Goal: Browse casually: Explore the website without a specific task or goal

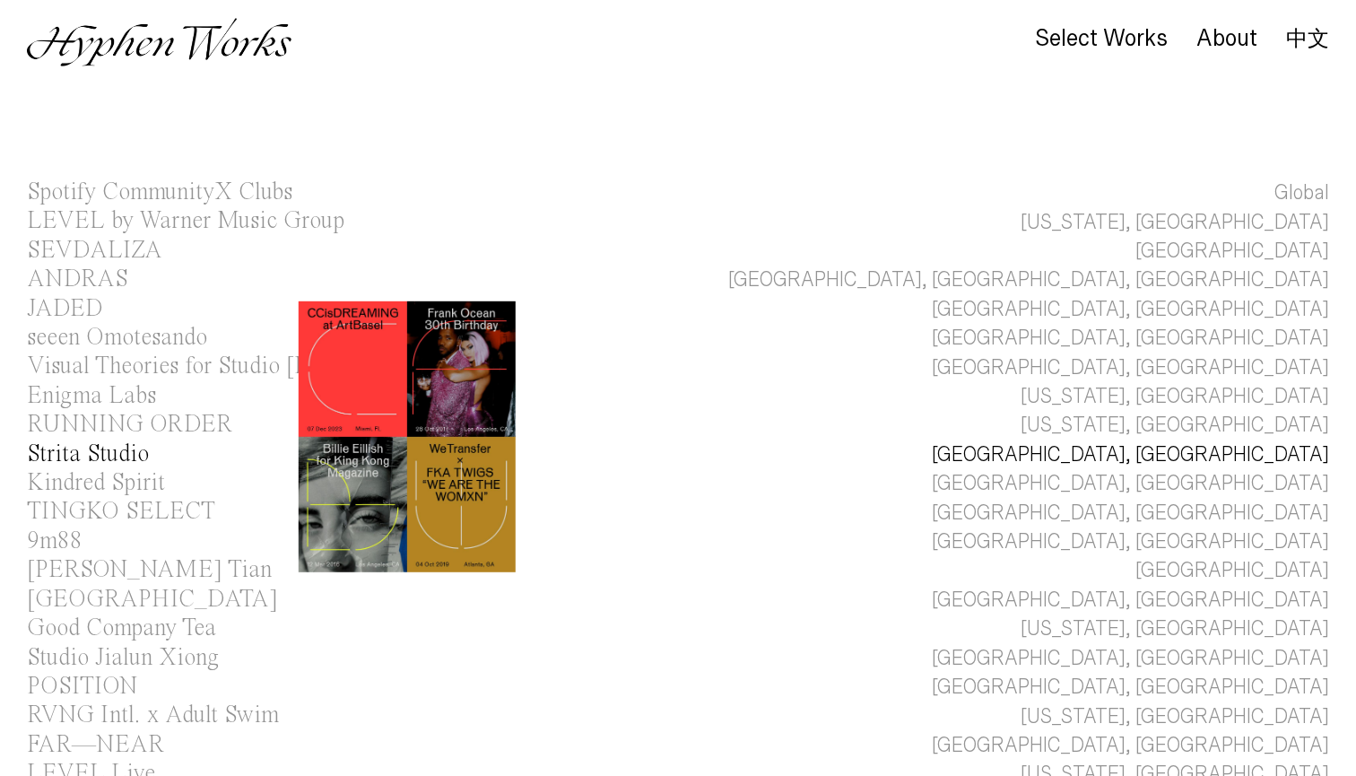
click at [124, 455] on div "Strita Studio" at bounding box center [88, 454] width 122 height 24
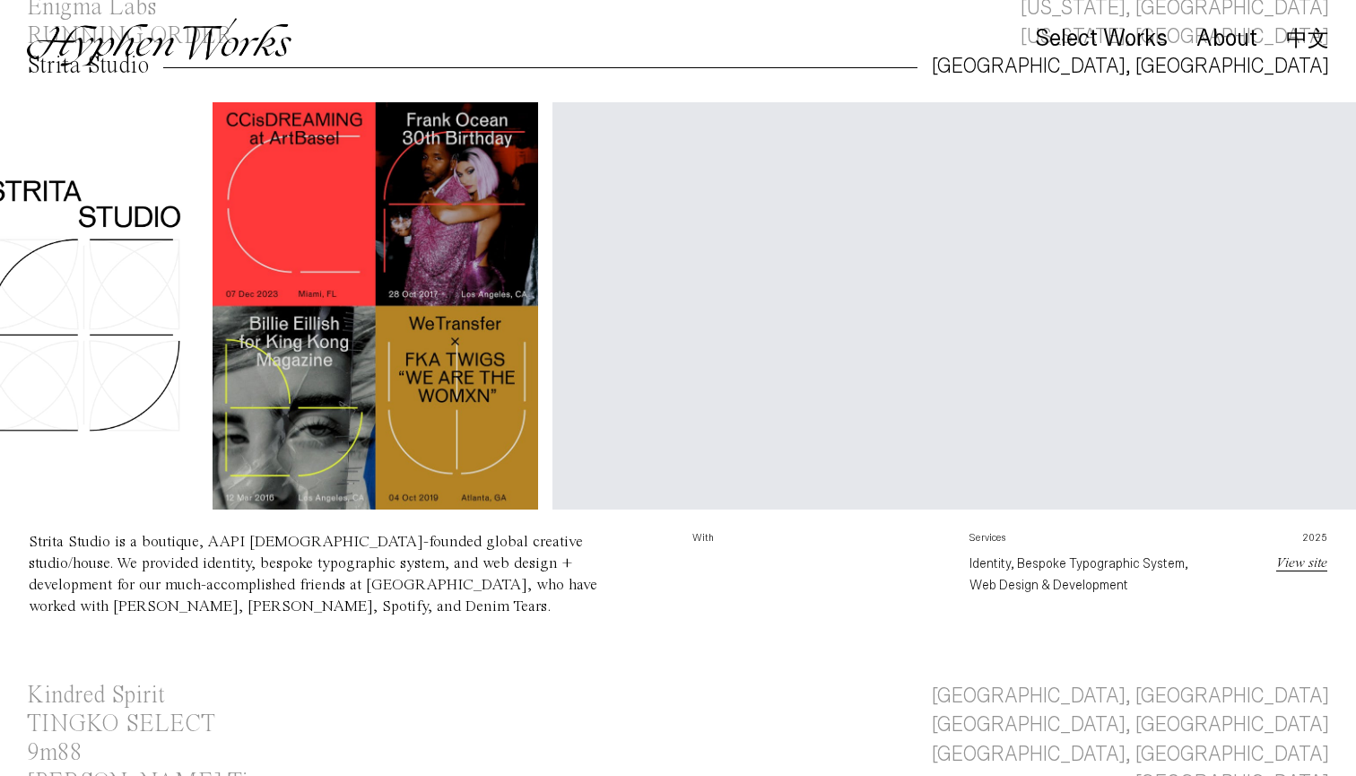
scroll to position [0, 500]
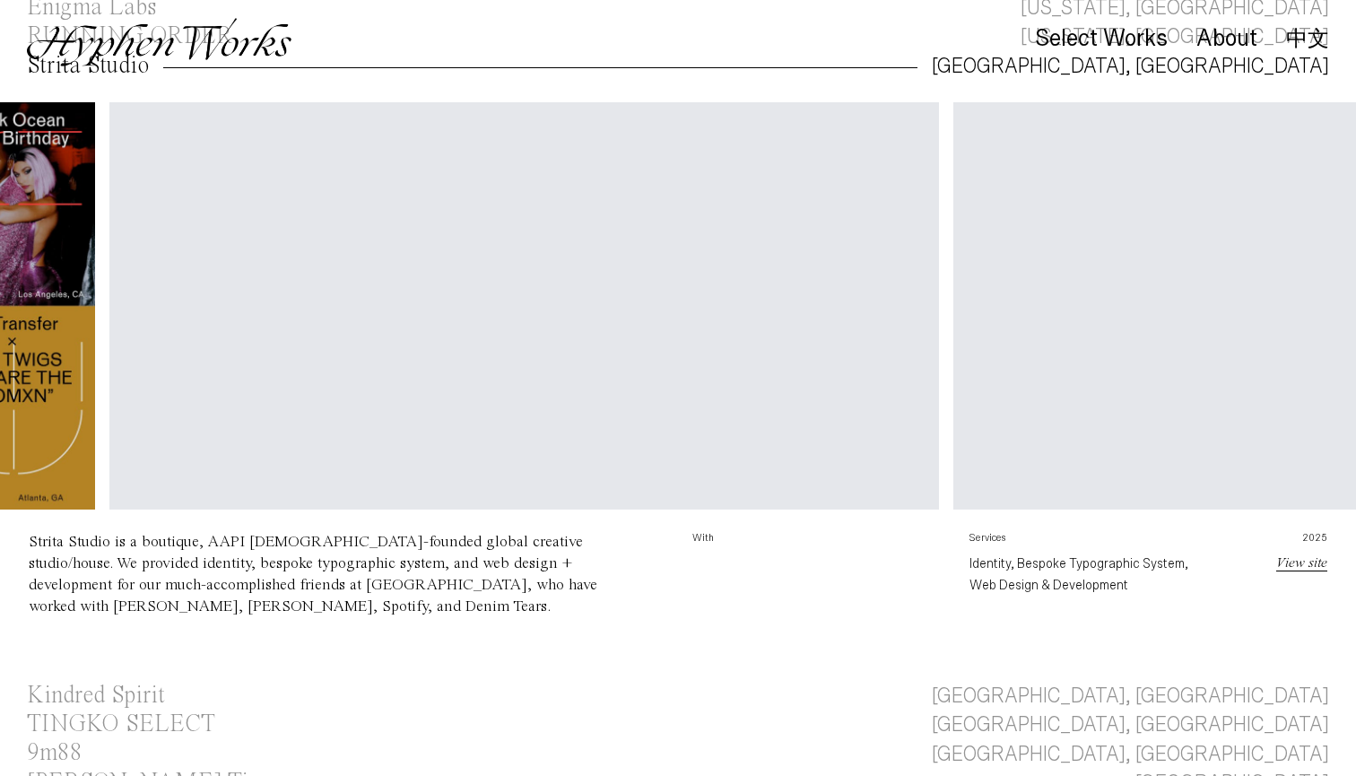
click at [953, 375] on video "Your browser does not support the video tag." at bounding box center [1367, 309] width 829 height 415
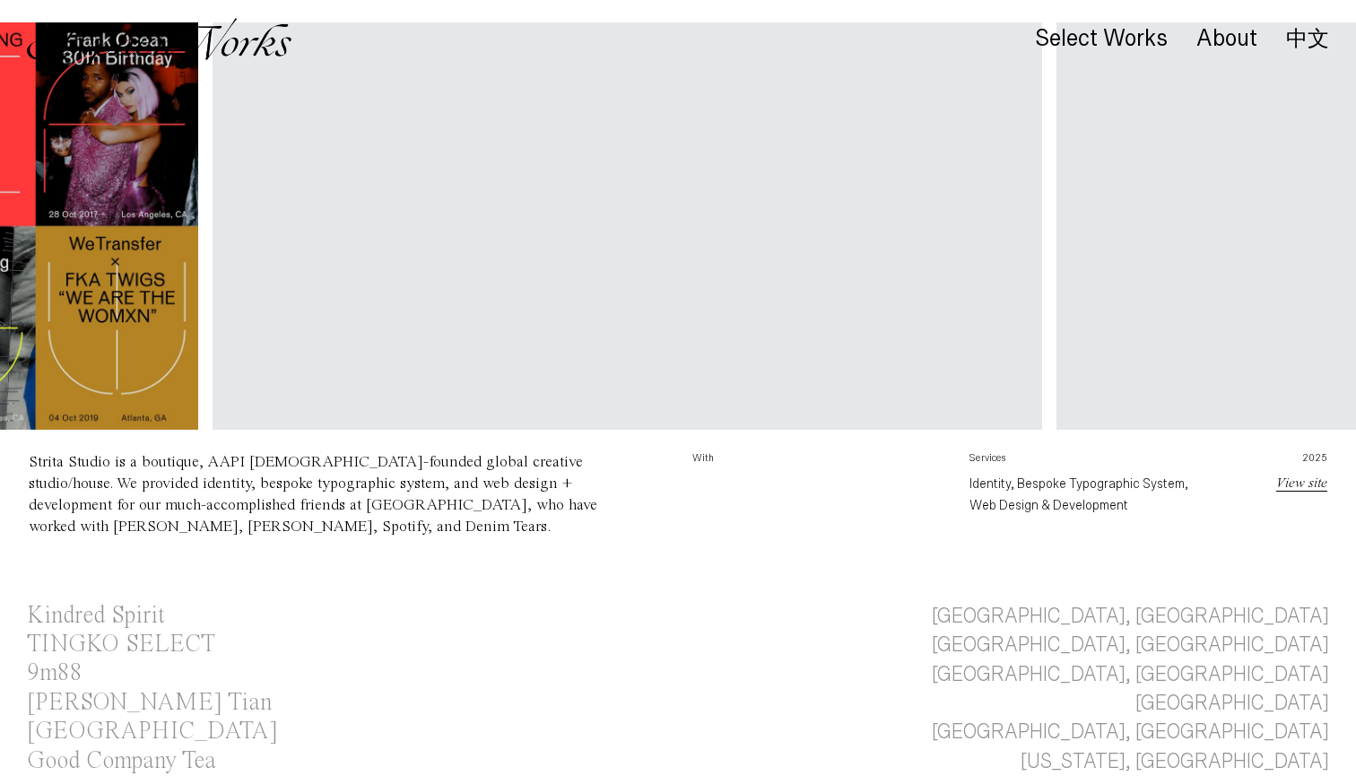
scroll to position [514, 0]
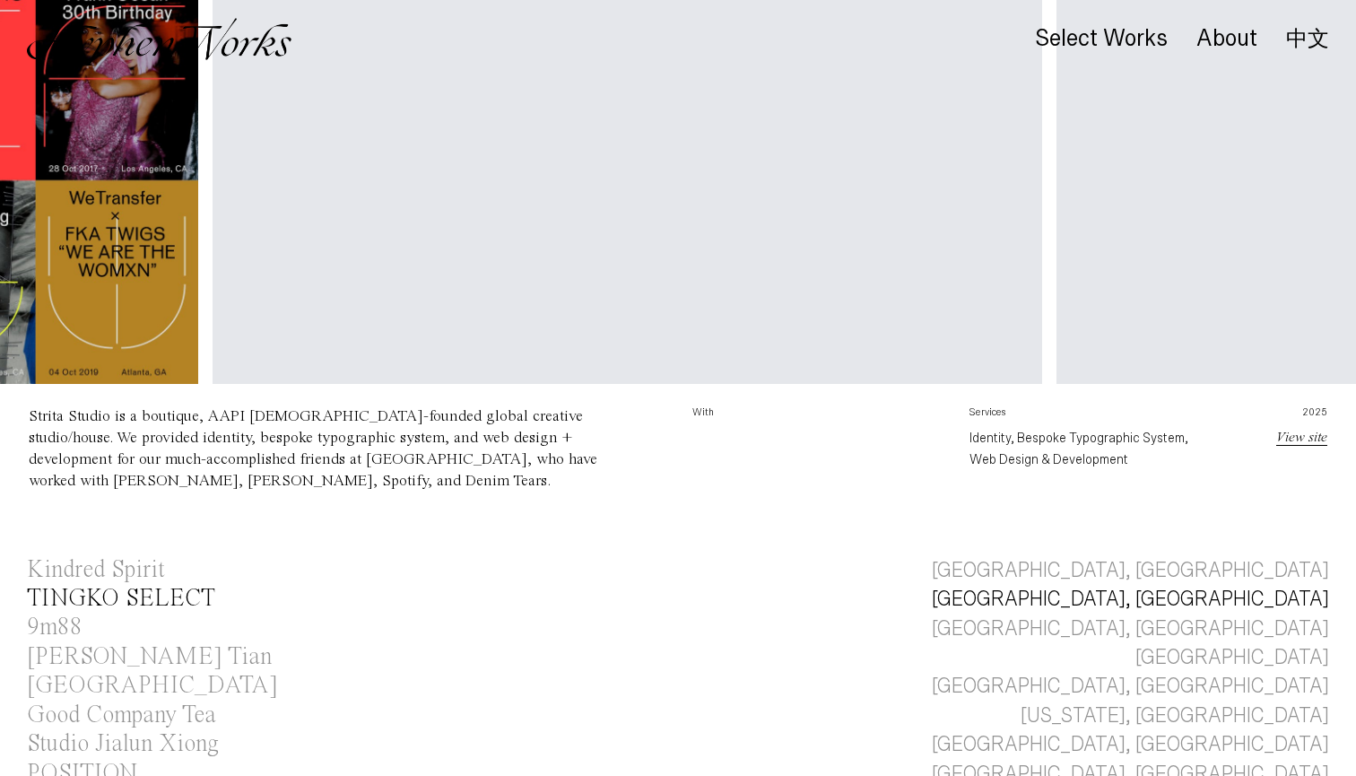
click at [144, 594] on div "TINGKO SELECT" at bounding box center [121, 598] width 188 height 24
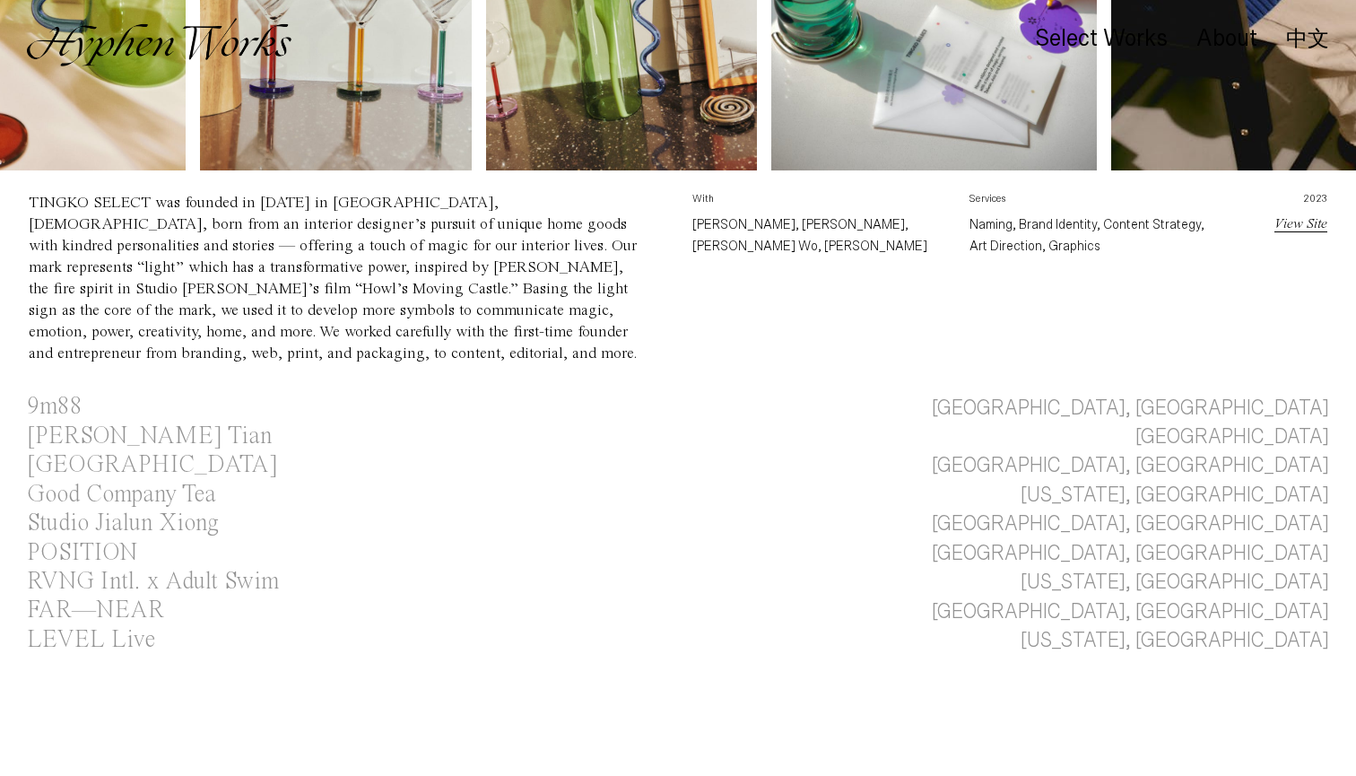
scroll to position [784, 0]
click at [100, 424] on div "[PERSON_NAME] Tian" at bounding box center [149, 436] width 245 height 24
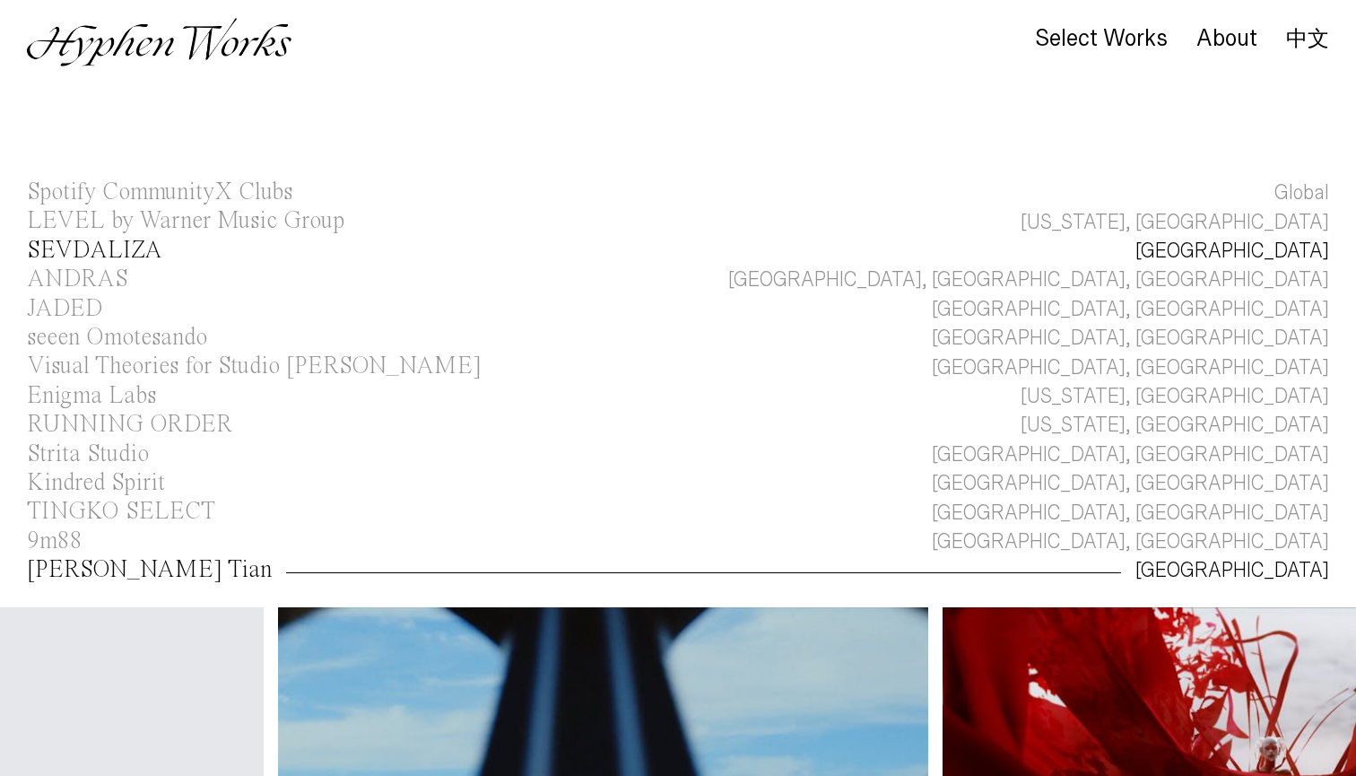
click at [96, 246] on div "SEVDALIZA" at bounding box center [94, 250] width 135 height 24
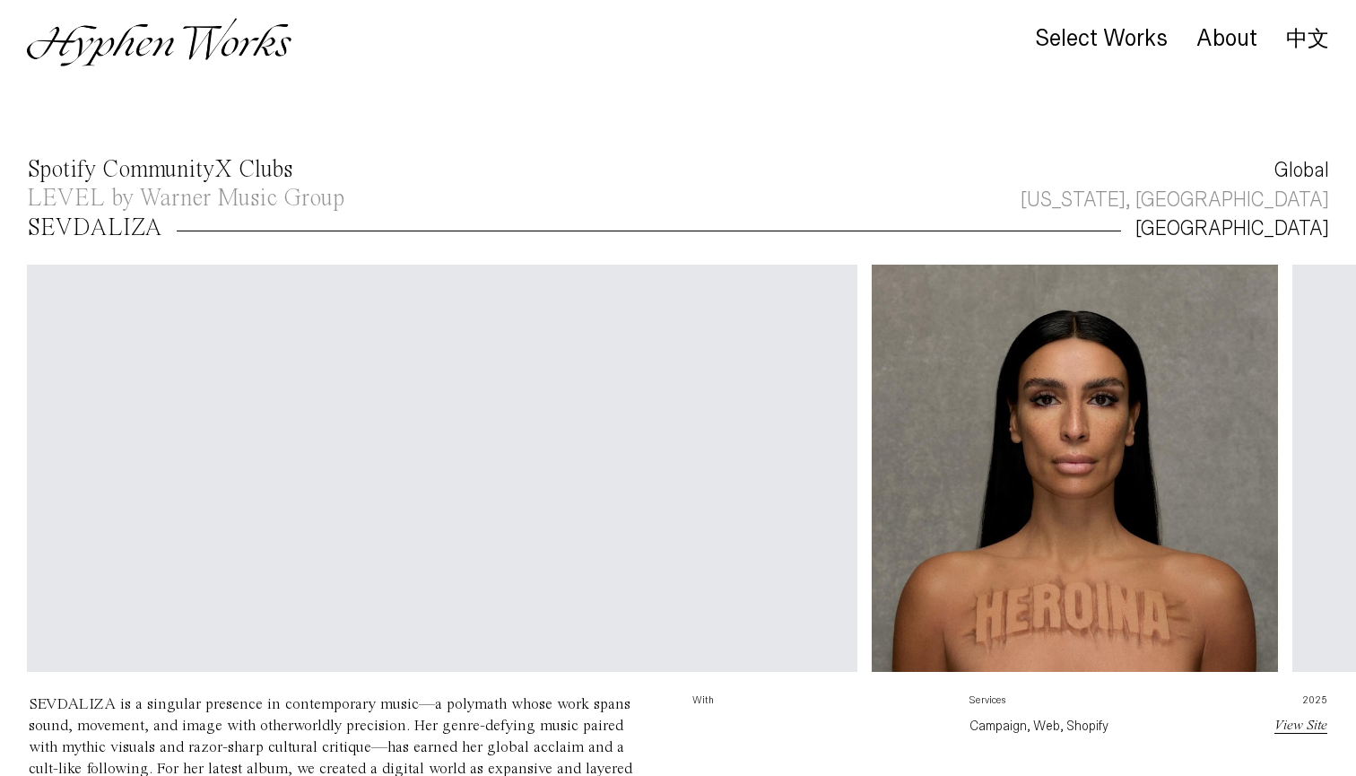
click at [143, 164] on div "Spotify CommunityX Clubs" at bounding box center [159, 170] width 265 height 24
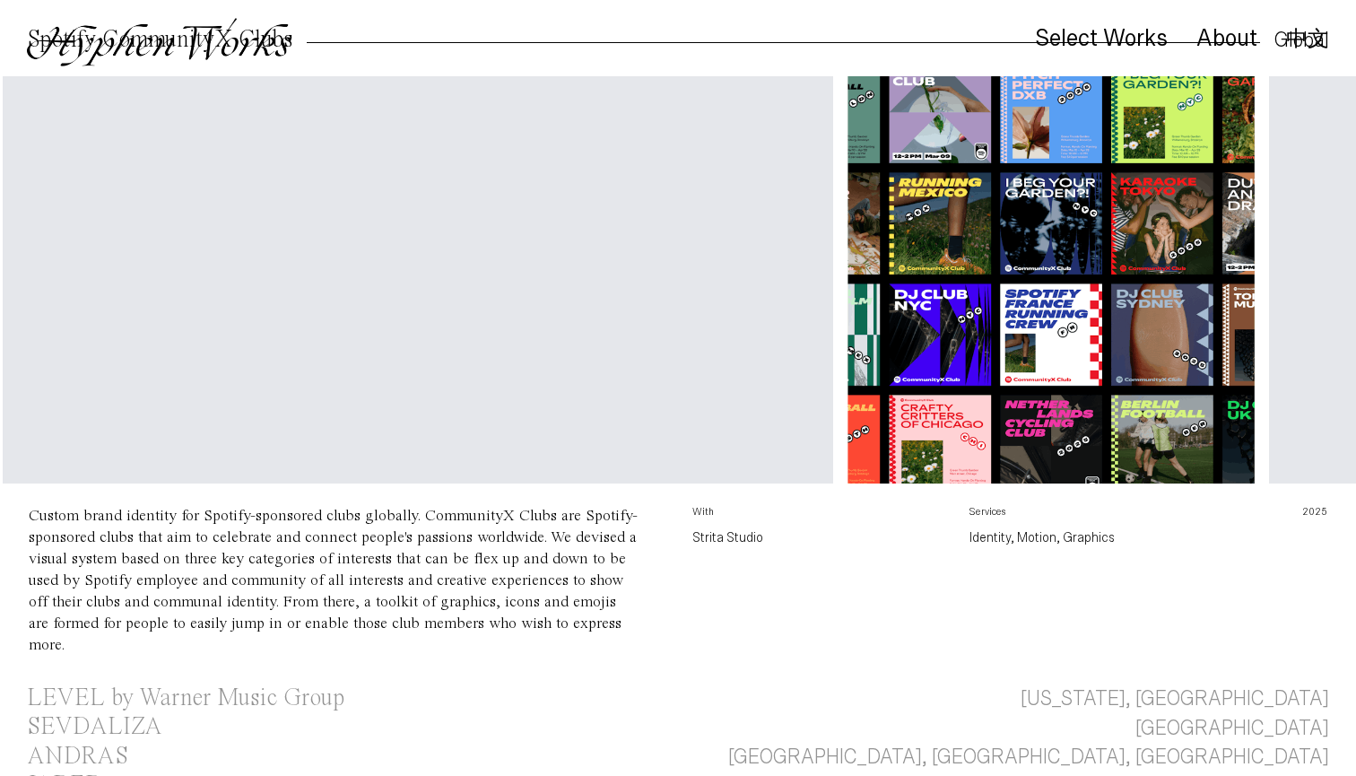
scroll to position [314, 0]
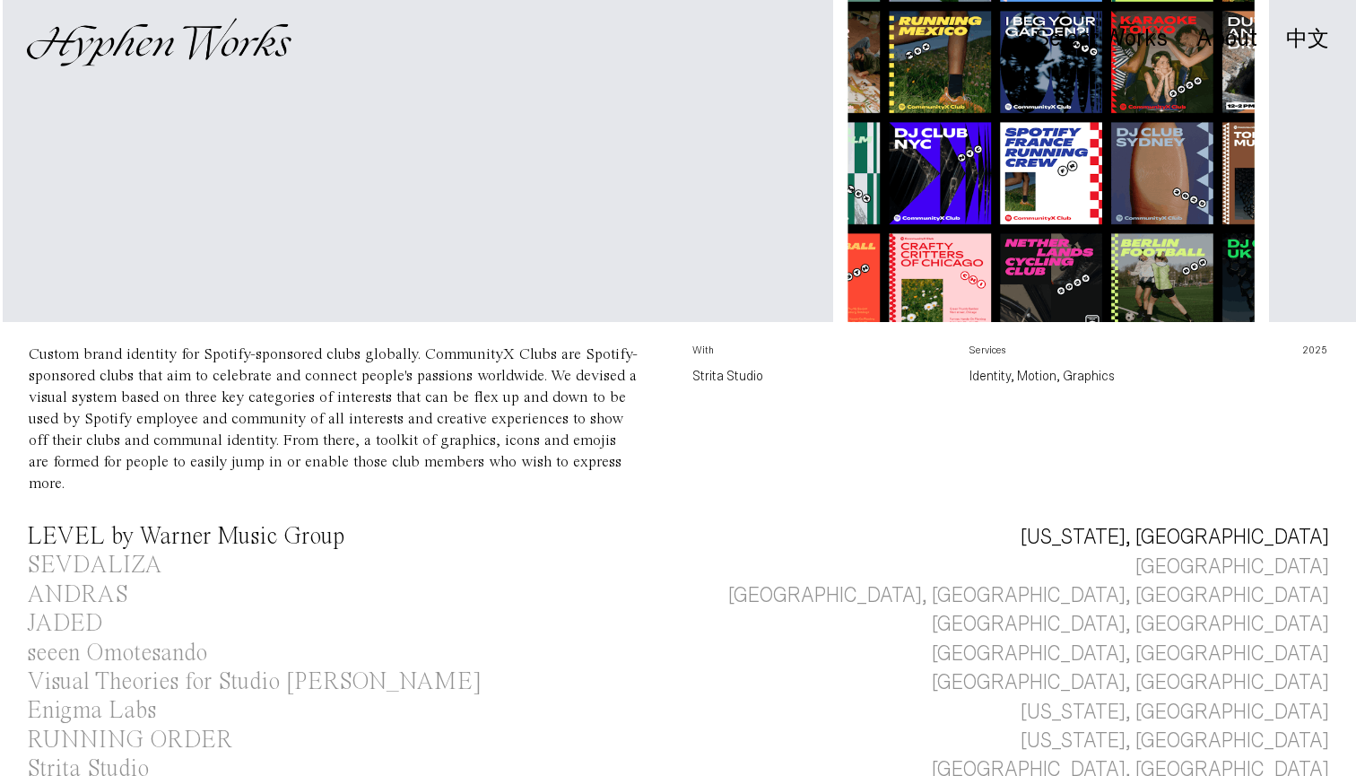
click at [227, 524] on div "LEVEL by Warner Music Group" at bounding box center [185, 536] width 317 height 24
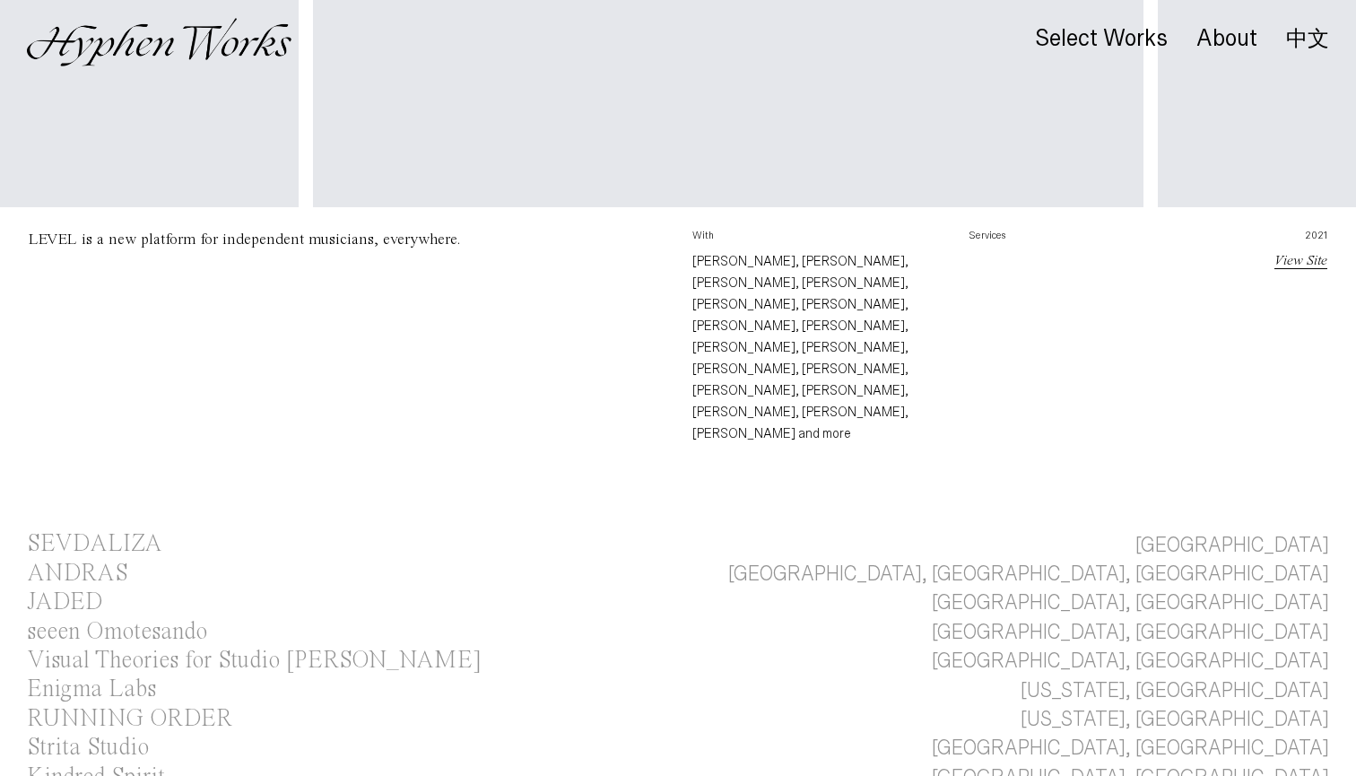
scroll to position [630, 0]
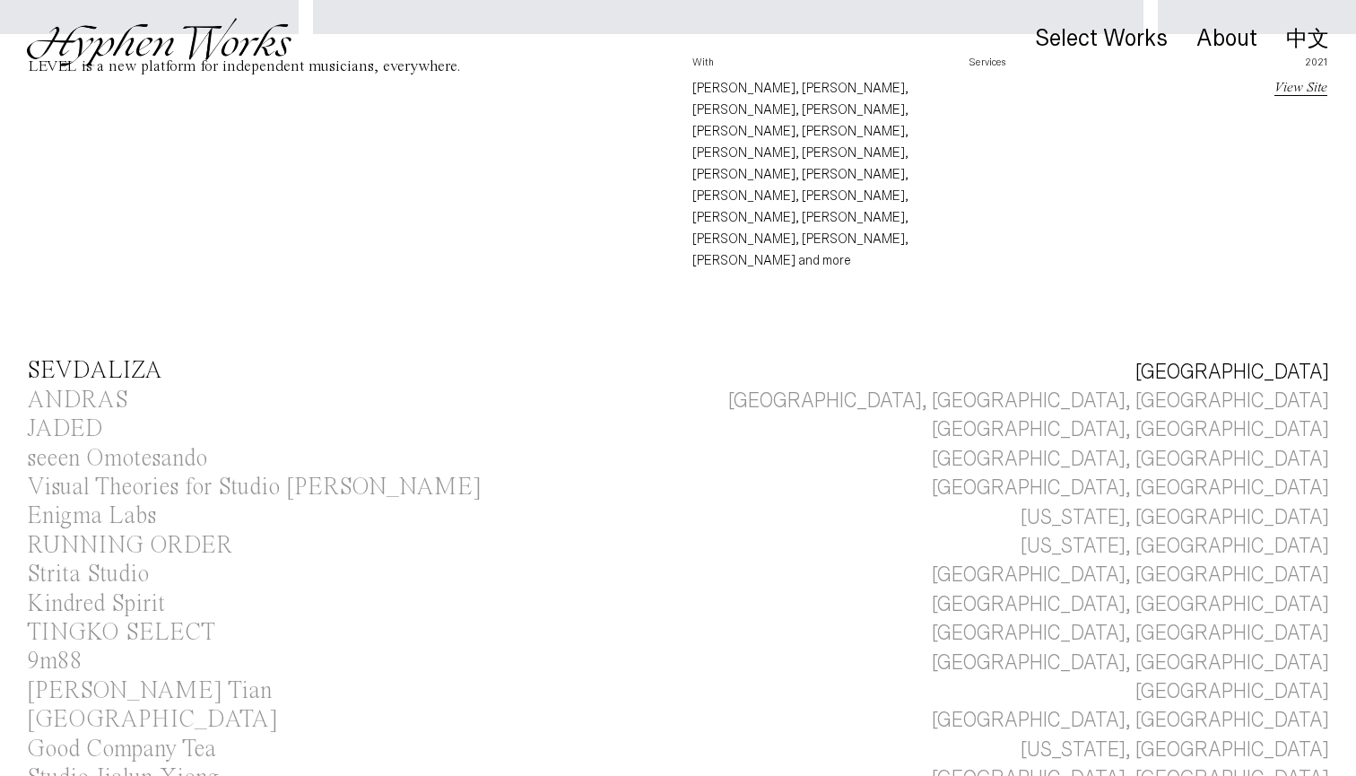
click at [134, 359] on div "SEVDALIZA" at bounding box center [94, 371] width 135 height 24
